Goal: Task Accomplishment & Management: Use online tool/utility

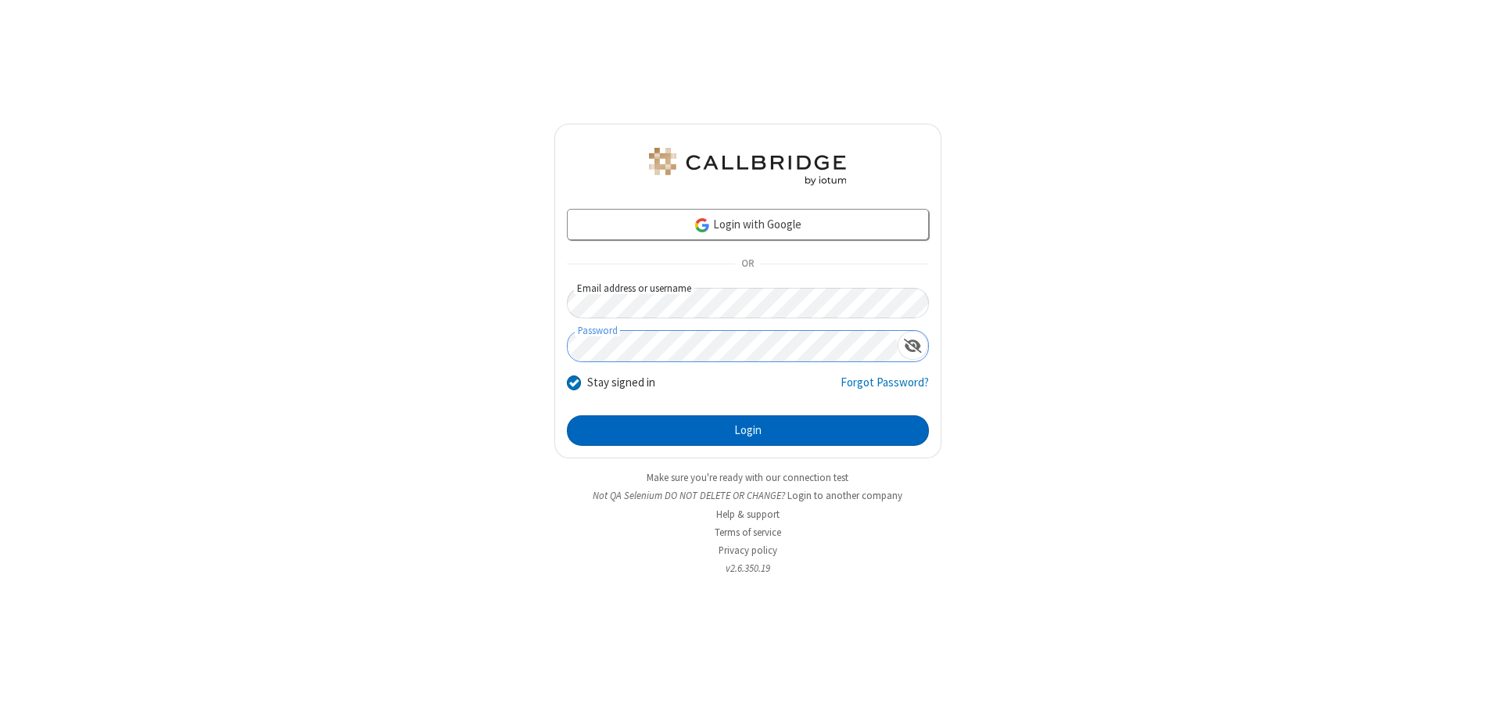
click at [748, 430] on button "Login" at bounding box center [748, 430] width 362 height 31
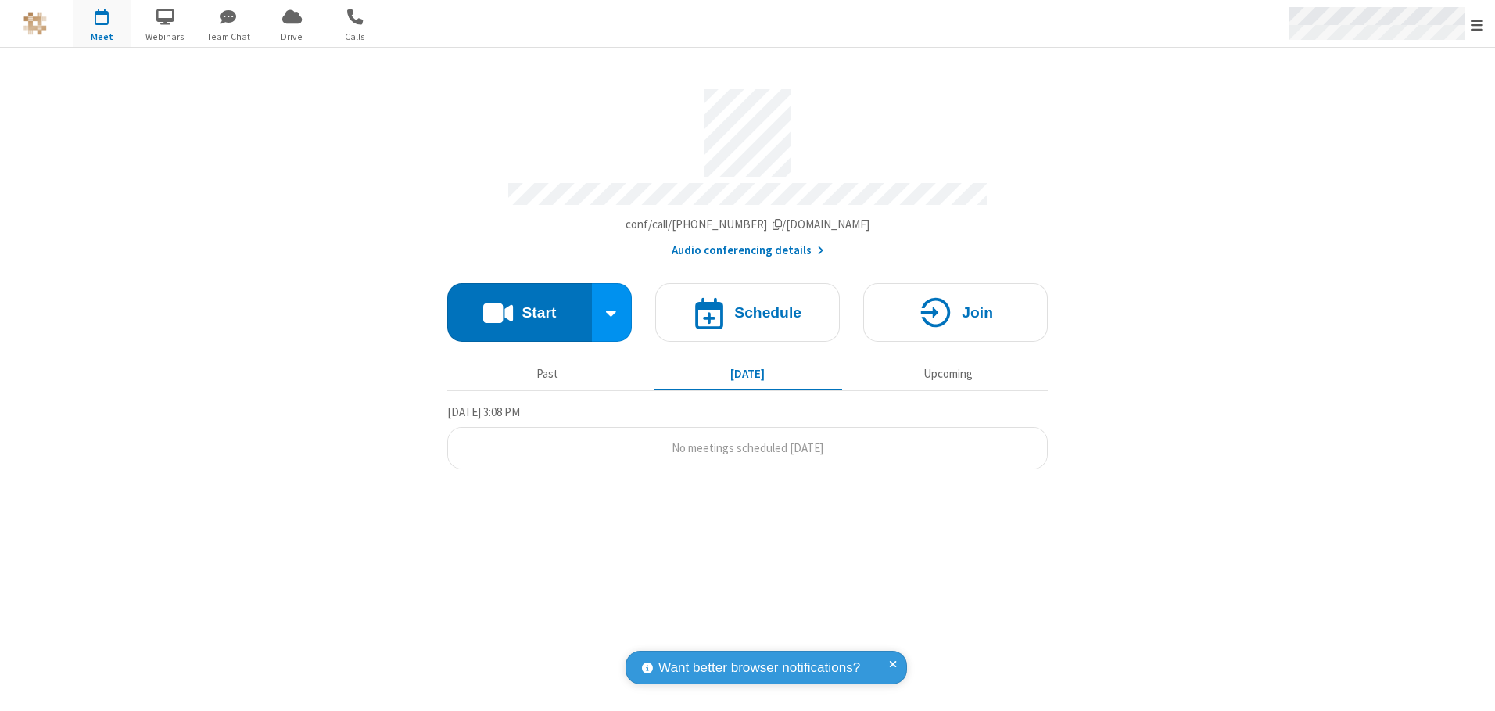
click at [1477, 24] on span "Open menu" at bounding box center [1477, 25] width 13 height 16
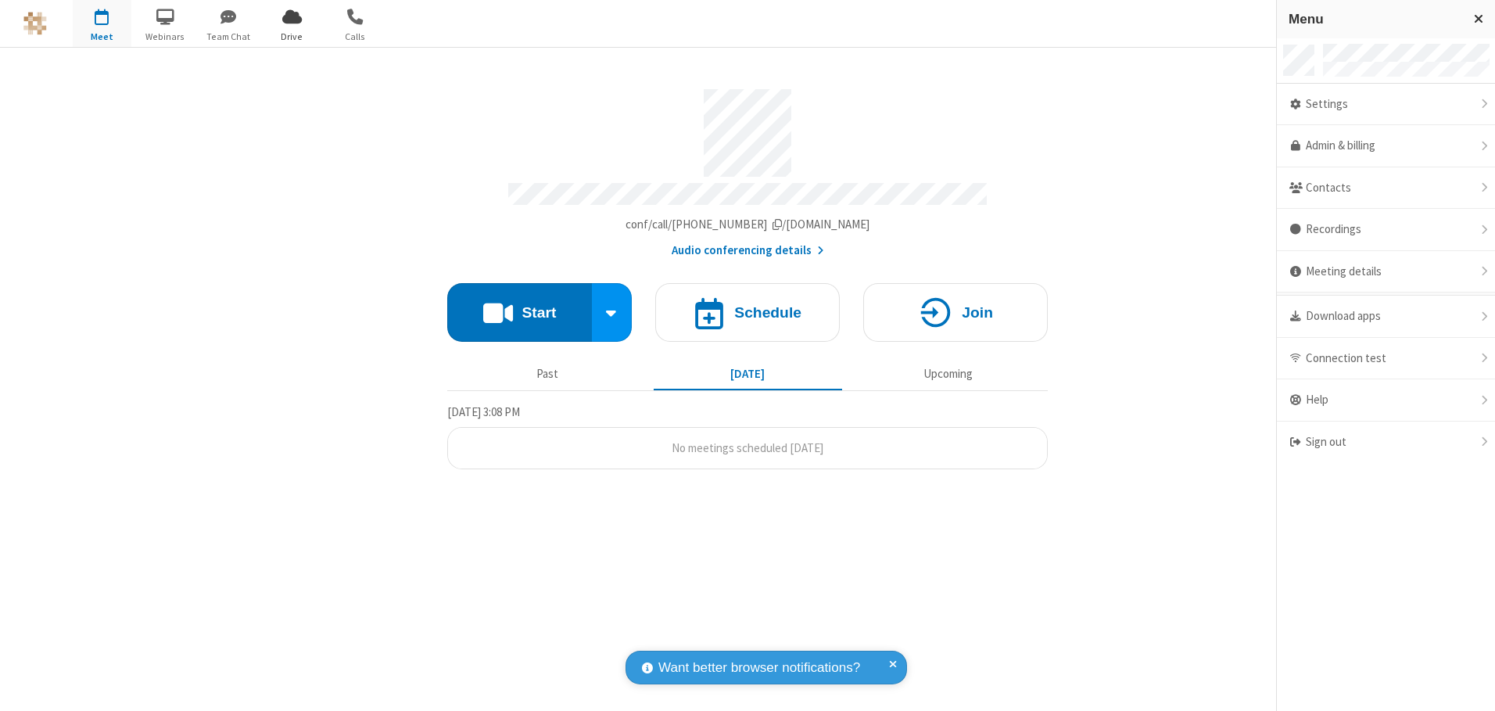
click at [292, 36] on span "Drive" at bounding box center [292, 37] width 59 height 14
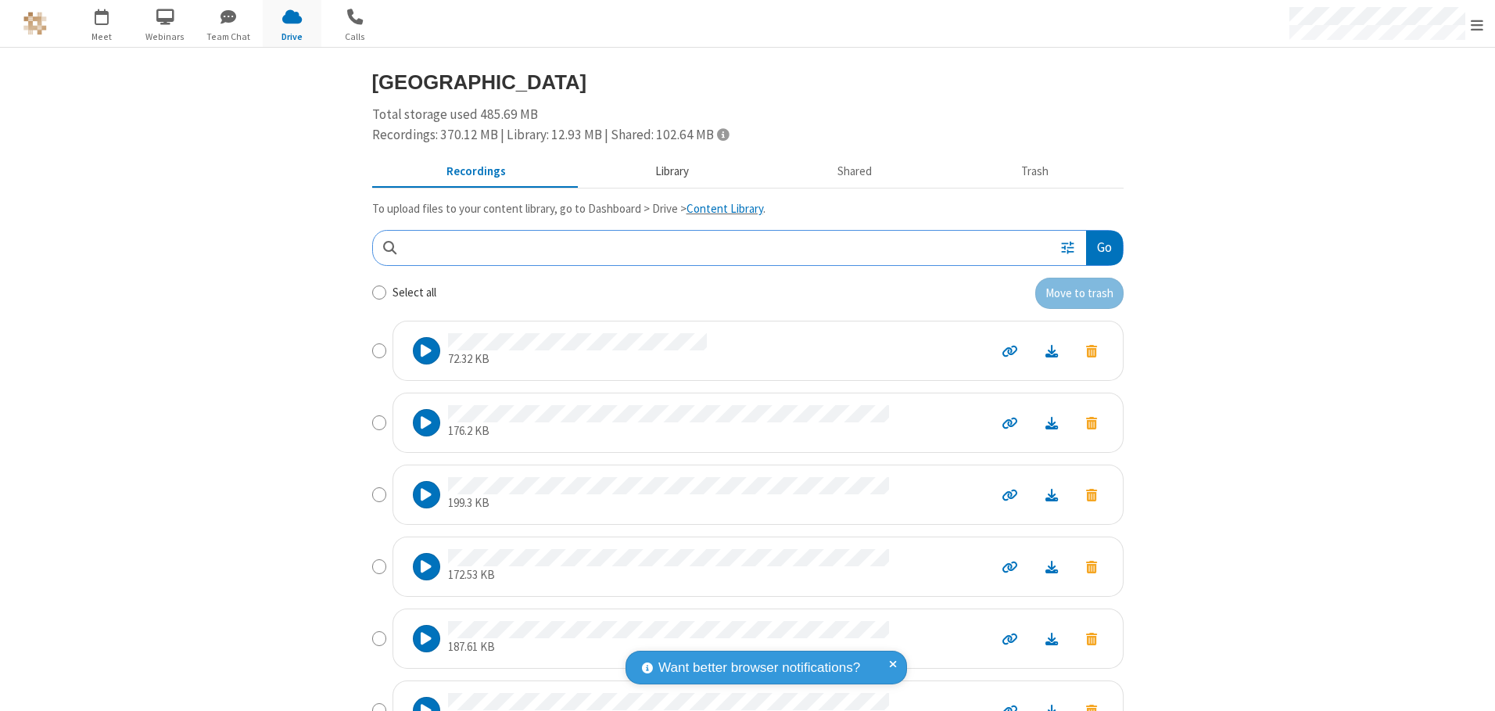
click at [664, 171] on button "Library" at bounding box center [671, 172] width 183 height 30
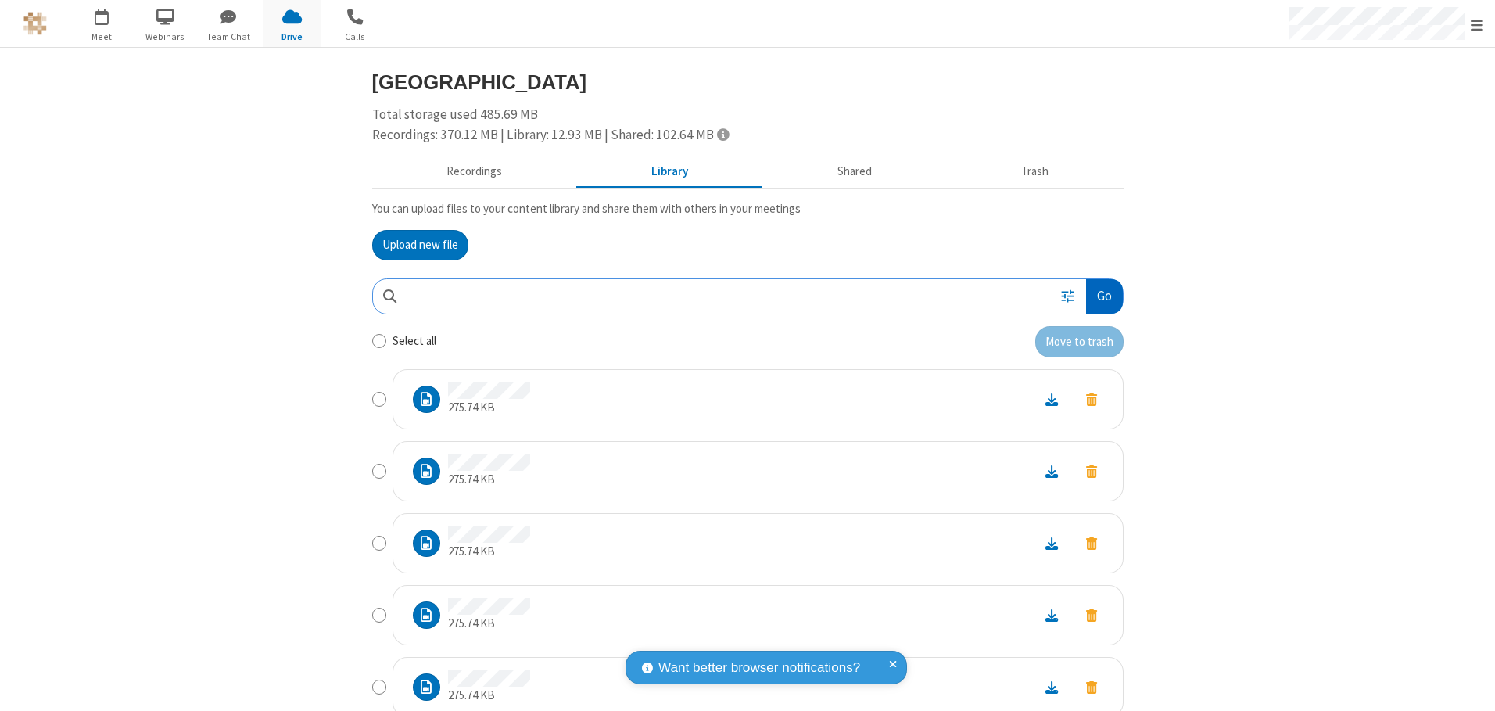
click at [1098, 296] on button "Go" at bounding box center [1104, 296] width 36 height 35
click at [414, 245] on button "Upload new file" at bounding box center [420, 245] width 96 height 31
